Goal: Navigation & Orientation: Find specific page/section

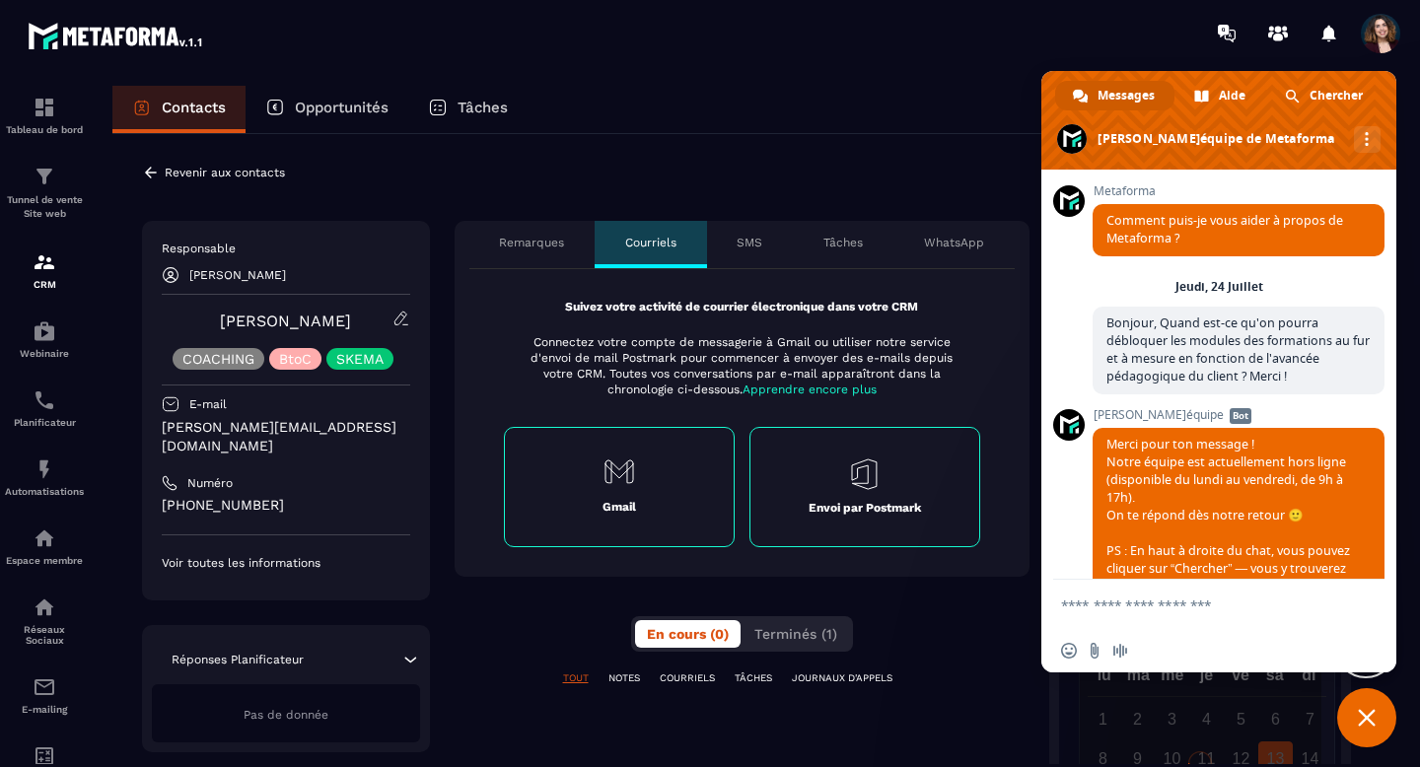
scroll to position [15066, 0]
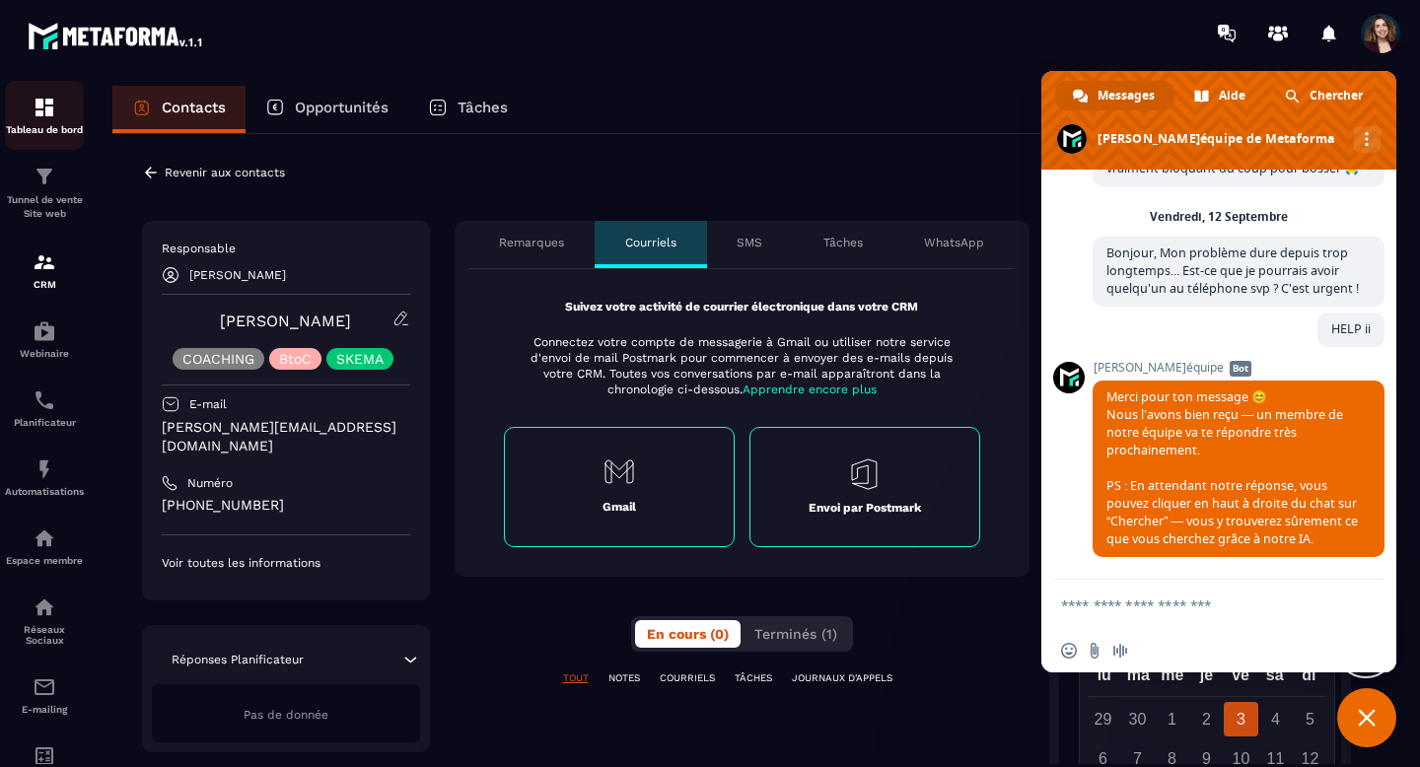
click at [37, 120] on div "Tableau de bord" at bounding box center [44, 115] width 79 height 39
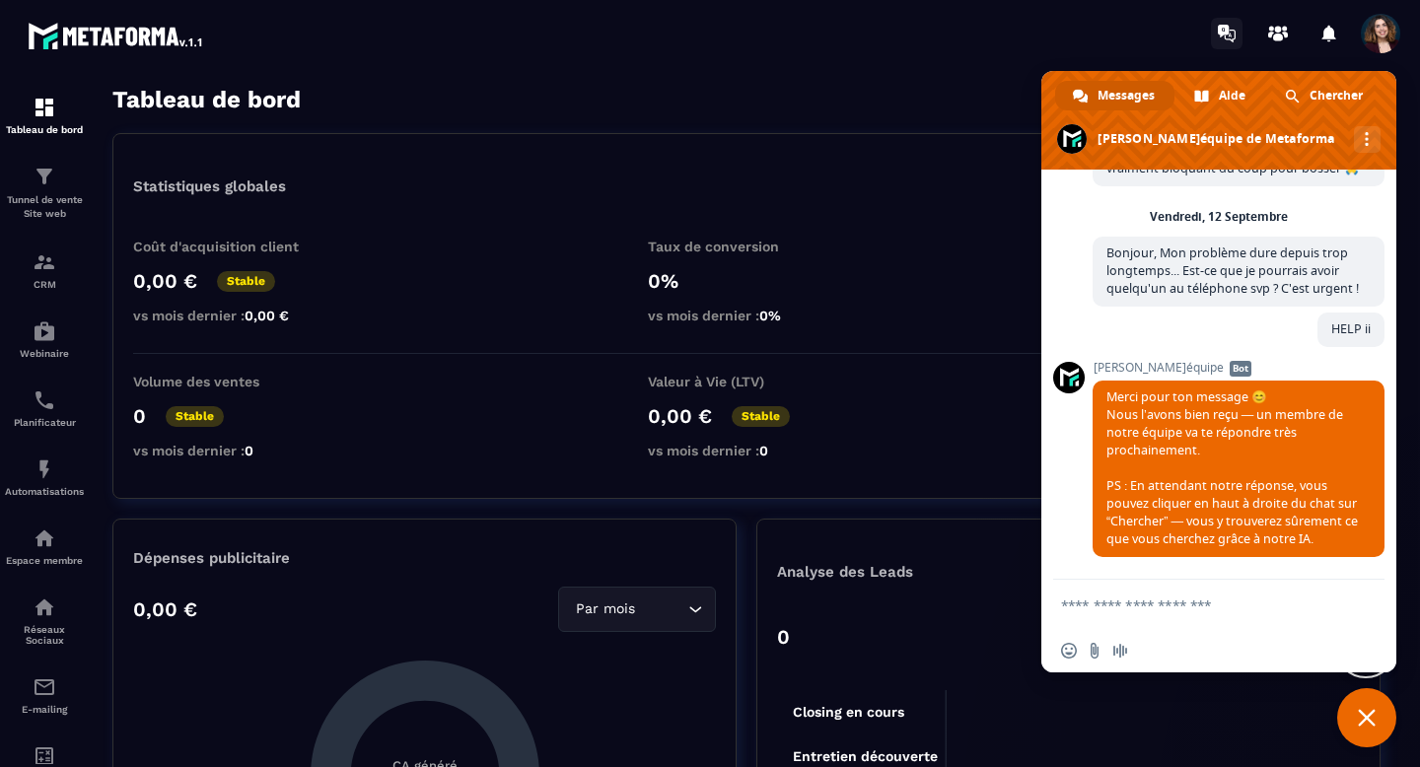
click at [1223, 33] on icon at bounding box center [1223, 31] width 11 height 13
click at [1282, 37] on icon at bounding box center [1278, 38] width 10 height 8
